Goal: Browse casually: Explore the website without a specific task or goal

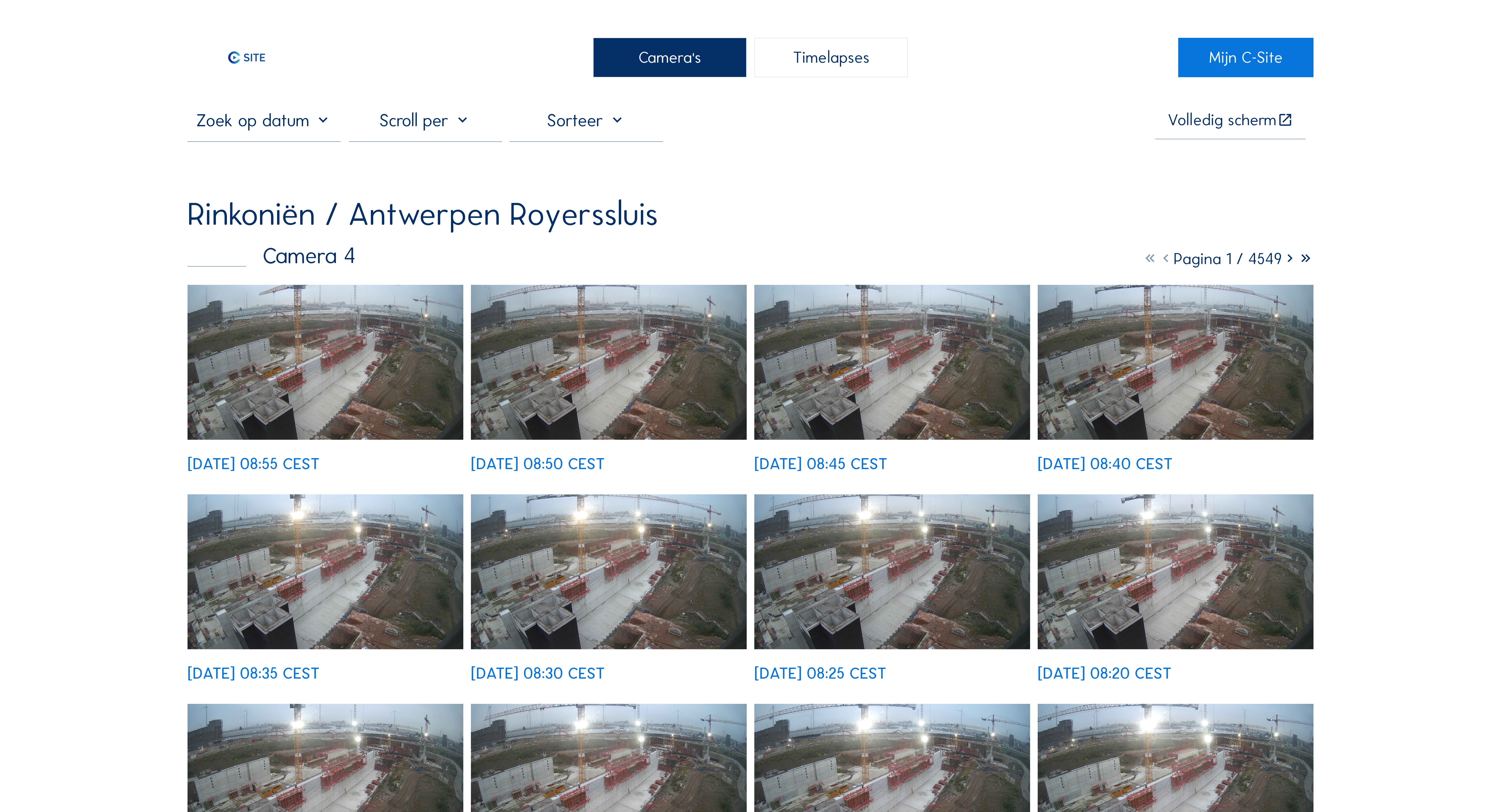
click at [306, 289] on img at bounding box center [325, 362] width 276 height 155
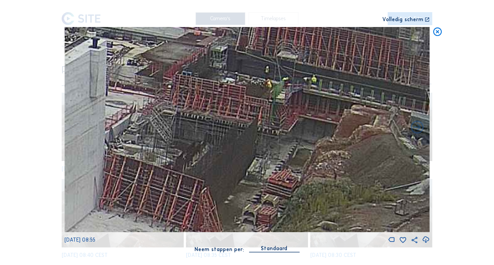
click at [436, 35] on icon at bounding box center [438, 32] width 10 height 10
